Goal: Transaction & Acquisition: Download file/media

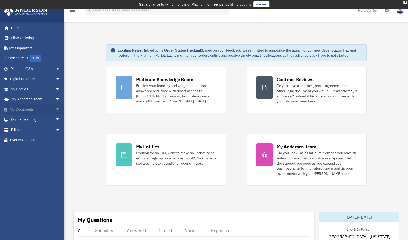
click at [55, 107] on span "arrow_drop_down" at bounding box center [60, 109] width 10 height 11
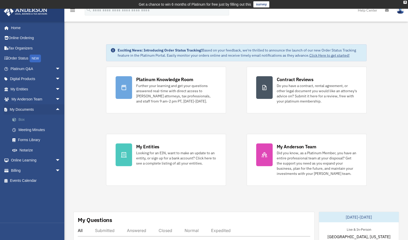
click at [25, 120] on link "Box" at bounding box center [37, 119] width 61 height 10
click at [23, 119] on link "Box" at bounding box center [37, 119] width 61 height 10
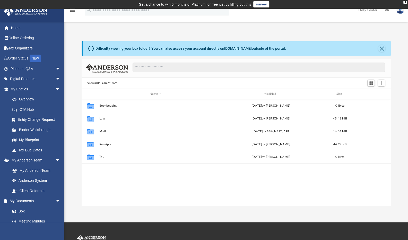
scroll to position [4, 4]
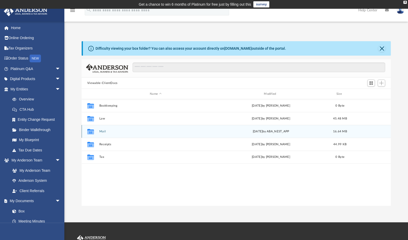
click at [103, 131] on button "Mail" at bounding box center [155, 131] width 113 height 3
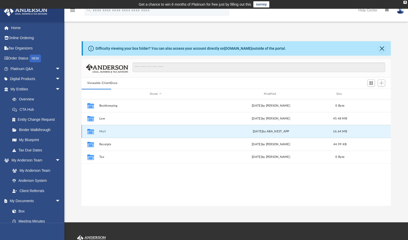
click at [101, 130] on button "Mail" at bounding box center [155, 131] width 113 height 3
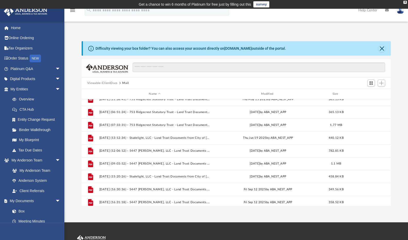
scroll to position [163, 0]
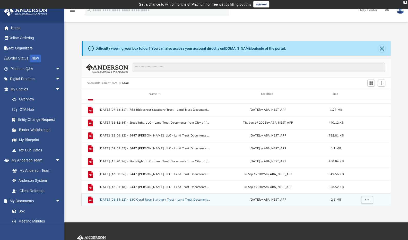
click at [158, 199] on button "2025.10.02 (08:55:12) - 130 Coral Rose Statutory Trust - Land Trust Documents.p…" at bounding box center [154, 199] width 111 height 3
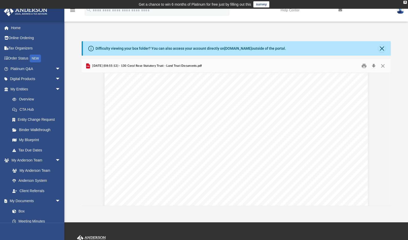
scroll to position [0, 0]
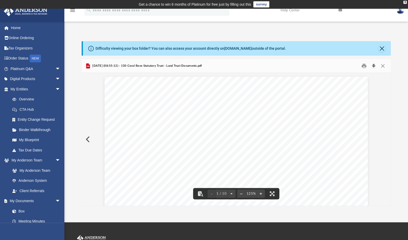
click at [373, 66] on button "Download" at bounding box center [373, 66] width 9 height 8
